Goal: Entertainment & Leisure: Consume media (video, audio)

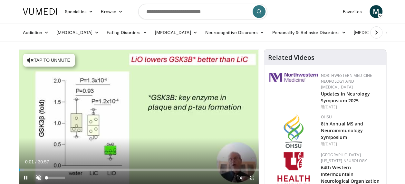
click at [35, 177] on span "Video Player" at bounding box center [38, 177] width 13 height 13
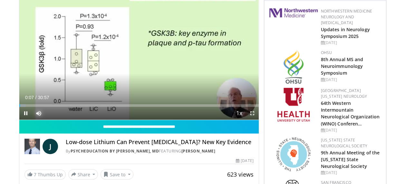
scroll to position [97, 0]
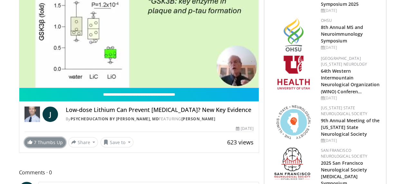
click at [32, 139] on span at bounding box center [29, 141] width 5 height 5
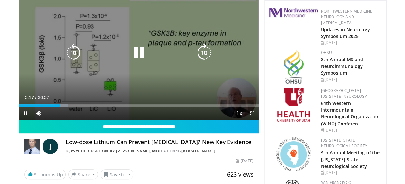
scroll to position [32, 0]
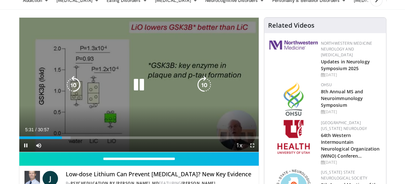
click at [136, 82] on icon "Video Player" at bounding box center [139, 85] width 18 height 18
